Goal: Navigation & Orientation: Find specific page/section

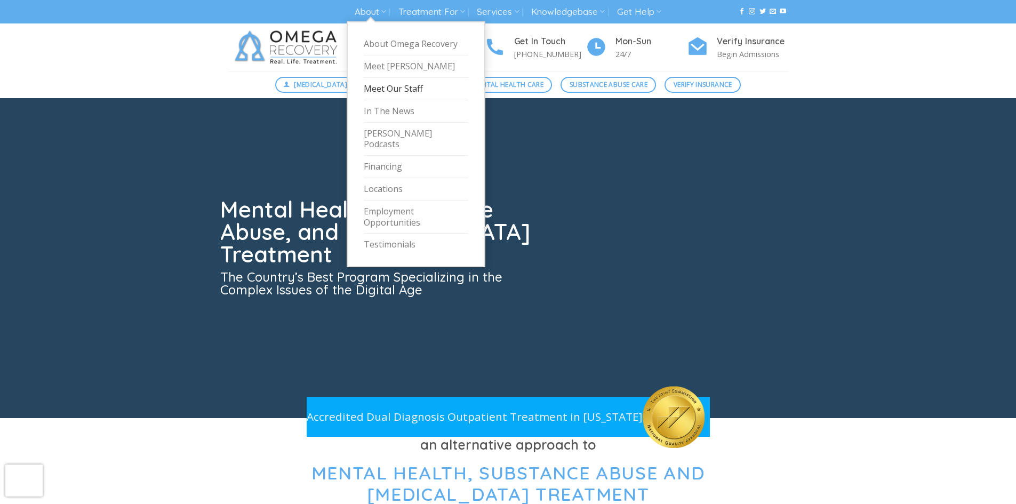
click at [382, 88] on link "Meet Our Staff" at bounding box center [416, 89] width 105 height 22
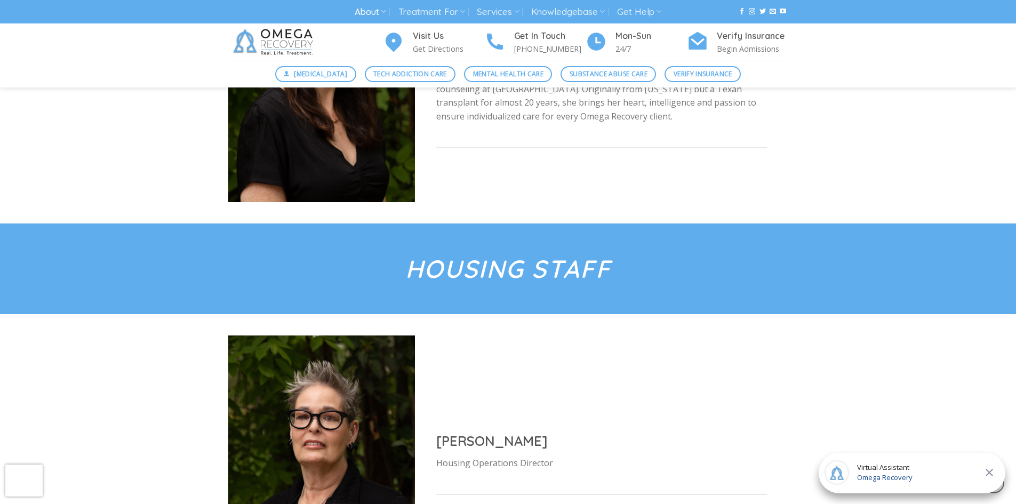
scroll to position [3946, 0]
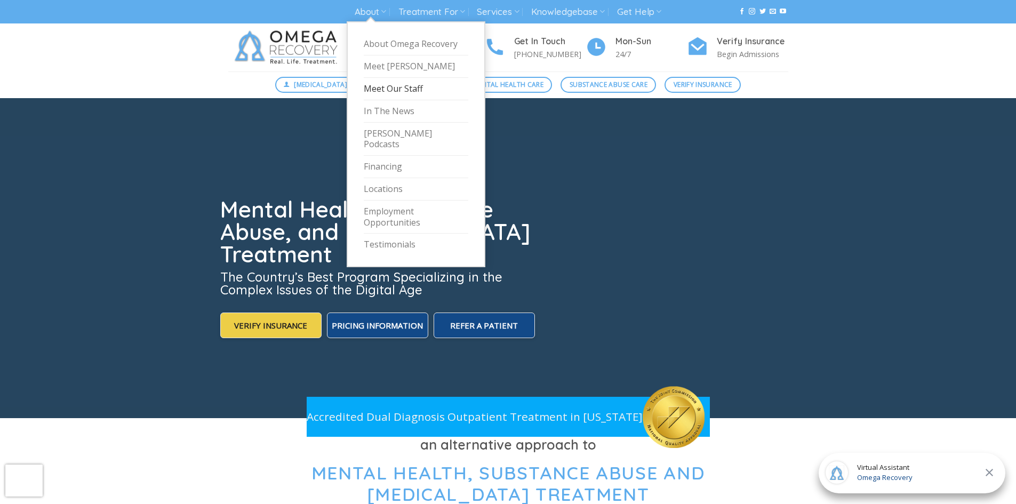
click at [392, 87] on link "Meet Our Staff" at bounding box center [416, 89] width 105 height 22
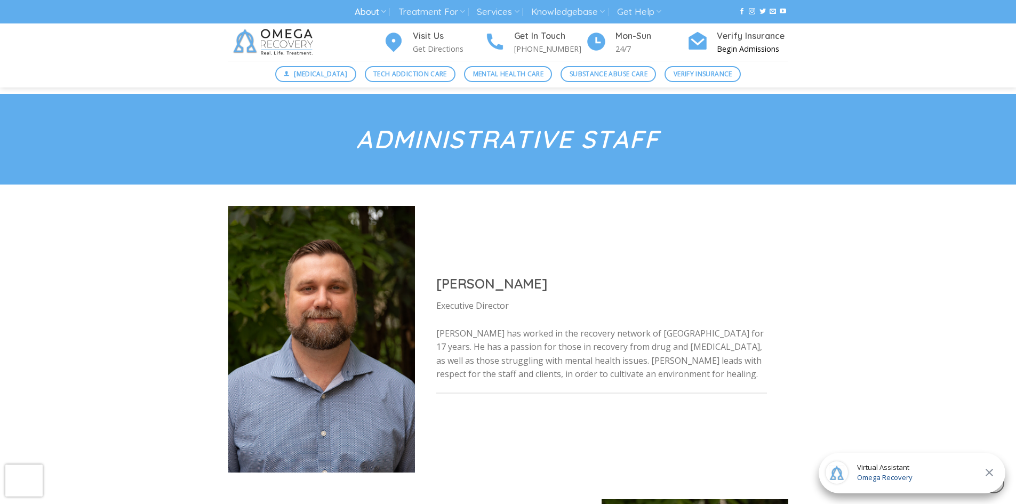
scroll to position [320, 0]
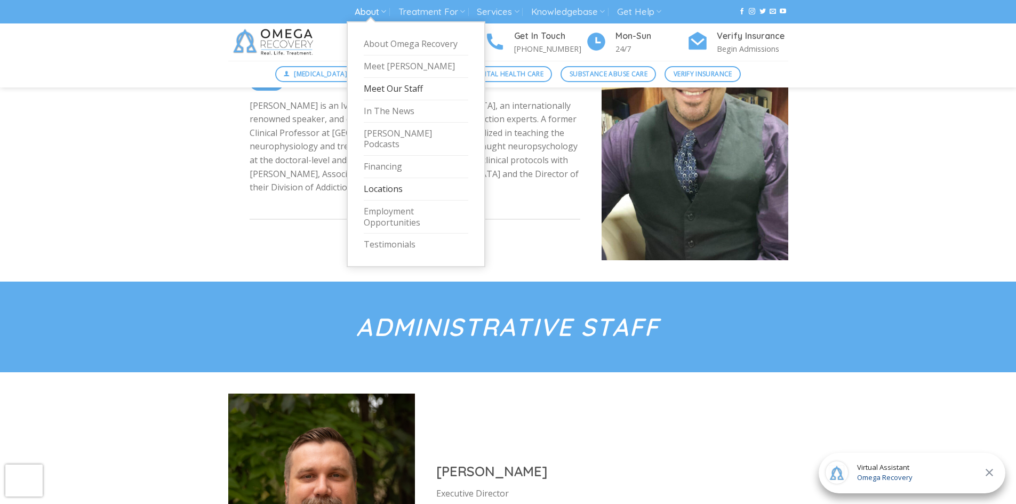
click at [395, 178] on link "Locations" at bounding box center [416, 189] width 105 height 22
